Goal: Navigation & Orientation: Find specific page/section

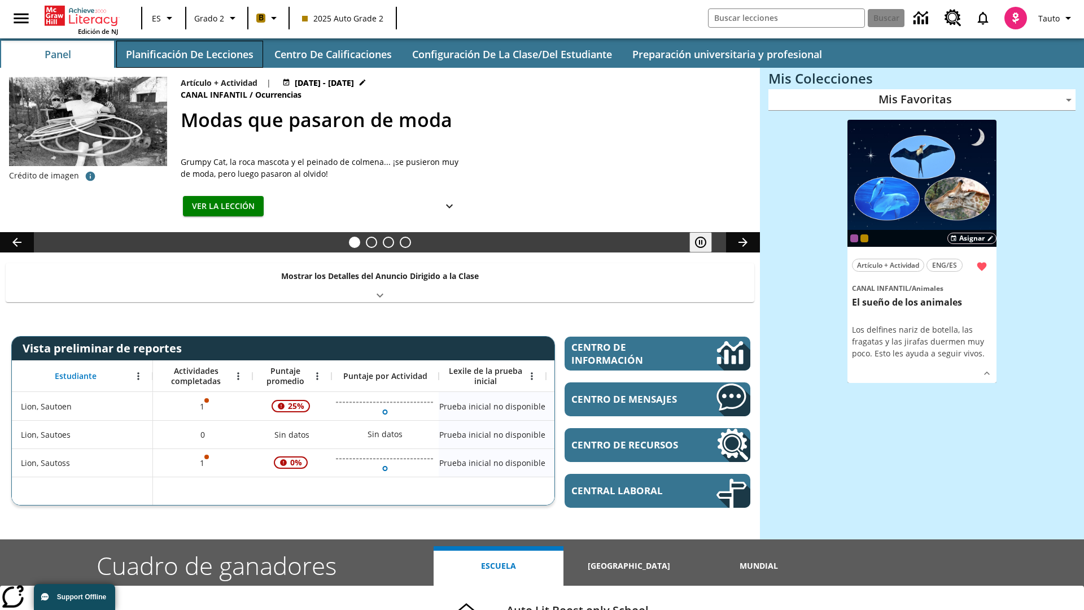
click at [189, 54] on button "Planificación de lecciones" at bounding box center [189, 54] width 147 height 27
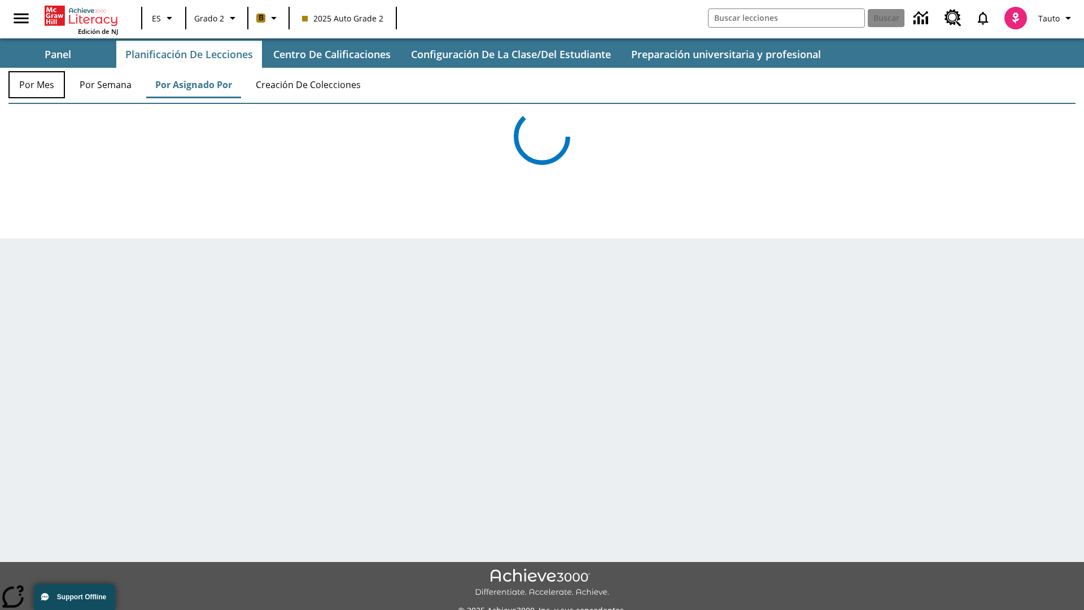
click at [37, 85] on button "Por mes" at bounding box center [36, 84] width 56 height 27
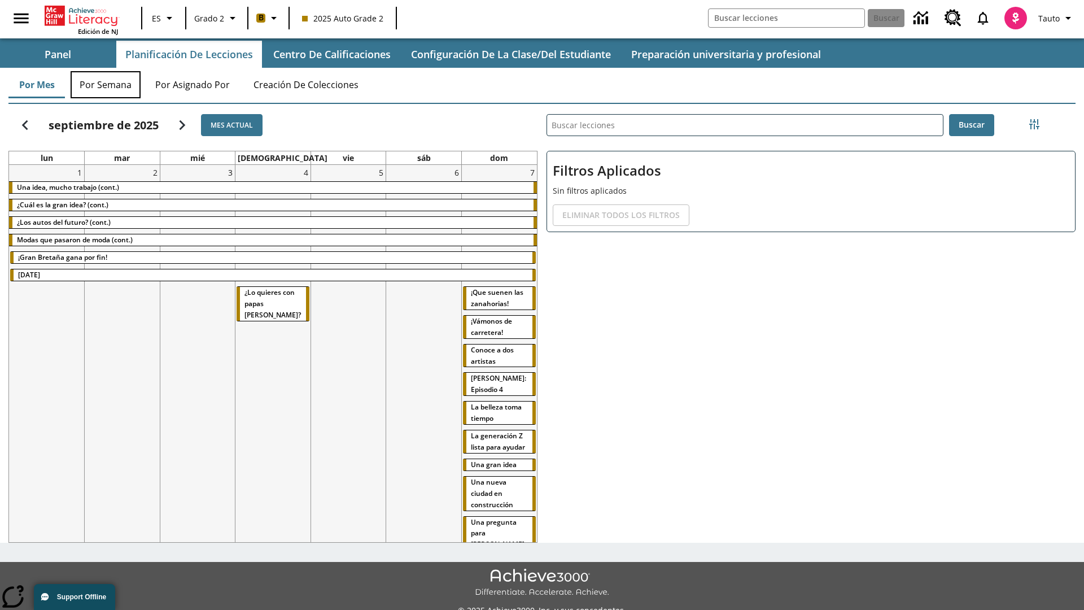
click at [106, 85] on button "Por semana" at bounding box center [106, 84] width 70 height 27
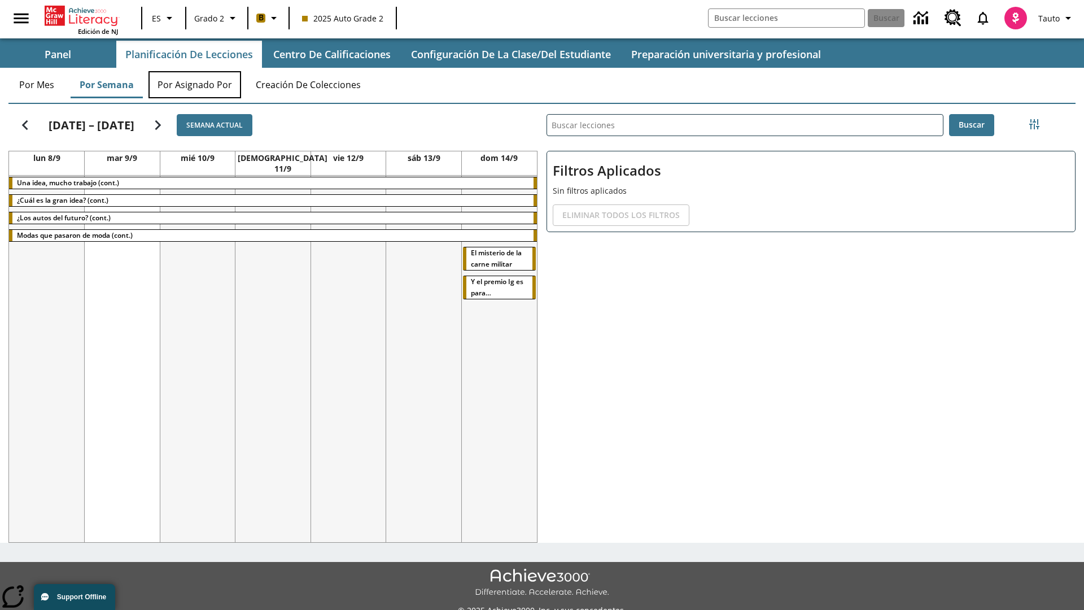
click at [195, 85] on button "Por asignado por" at bounding box center [195, 84] width 93 height 27
